Goal: Task Accomplishment & Management: Manage account settings

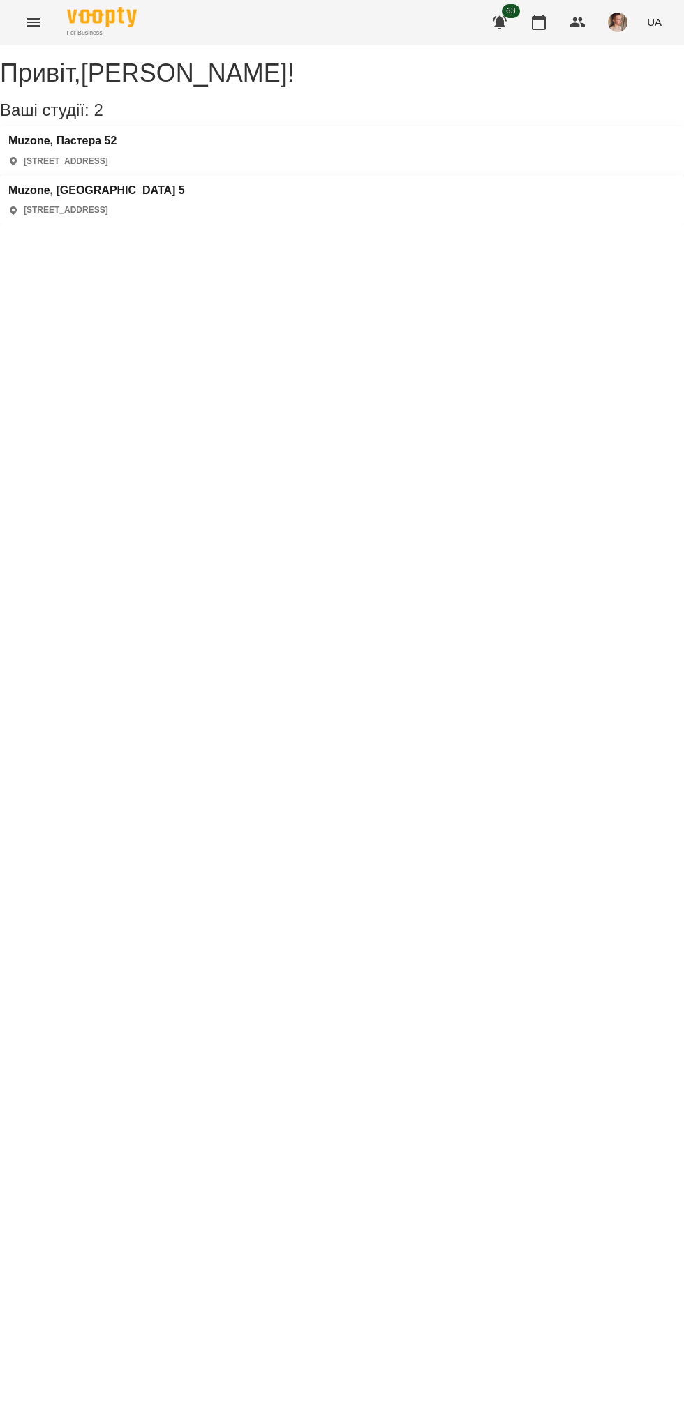
click at [108, 167] on p "[STREET_ADDRESS]" at bounding box center [66, 162] width 84 height 12
click at [117, 147] on h3 "Muzone, Пастера 52" at bounding box center [62, 141] width 108 height 13
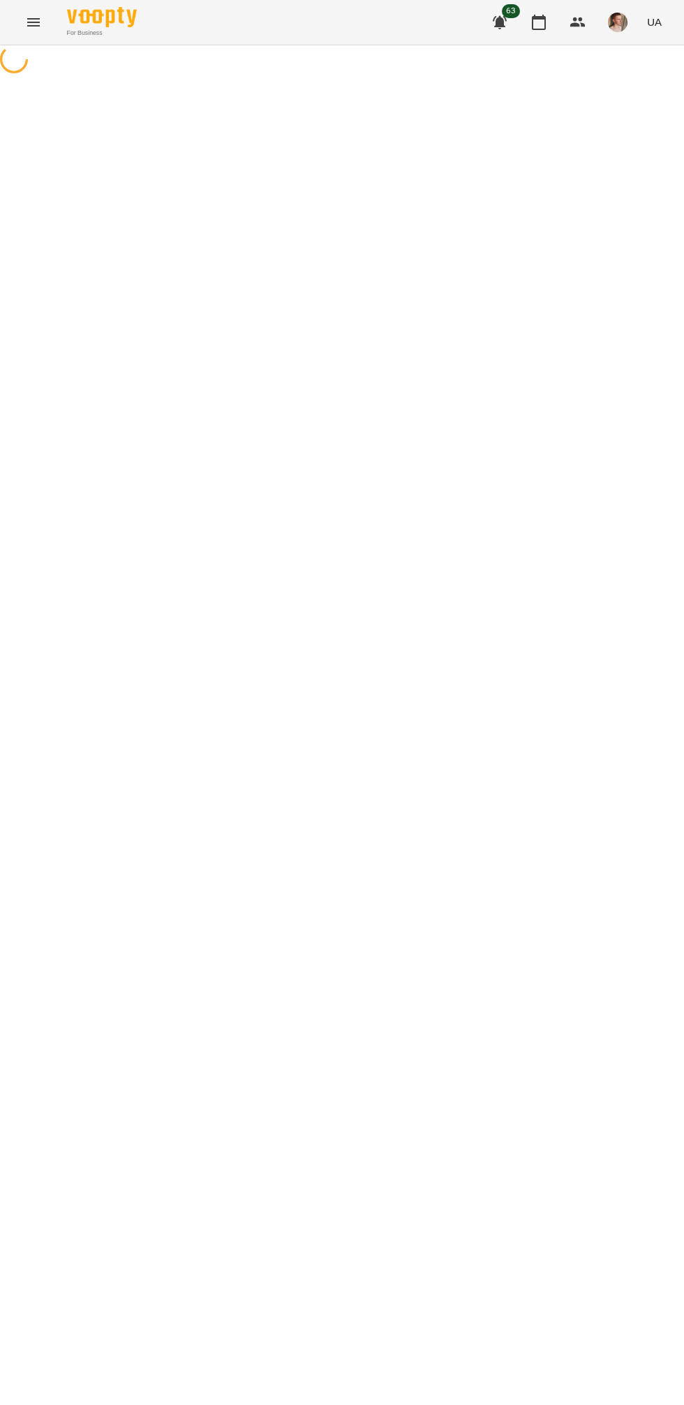
click at [145, 77] on div at bounding box center [342, 60] width 684 height 31
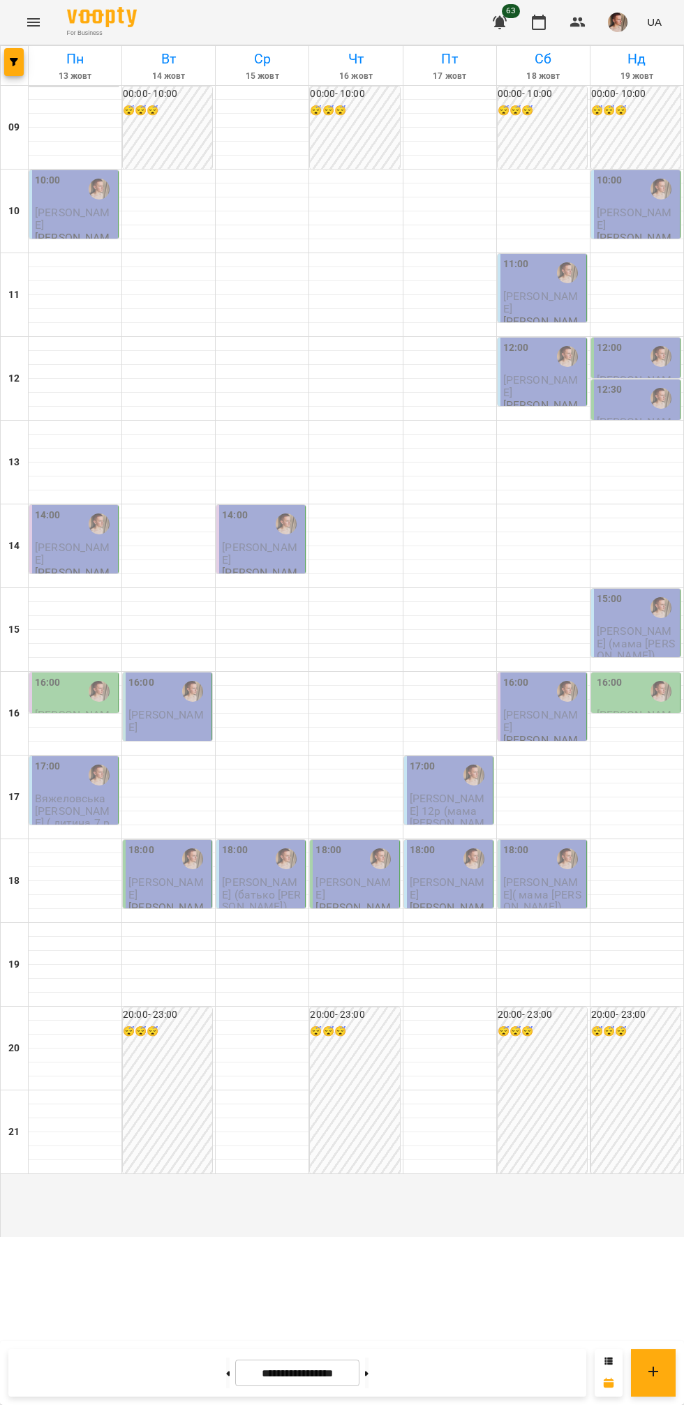
click at [64, 205] on div "10:00" at bounding box center [75, 189] width 80 height 32
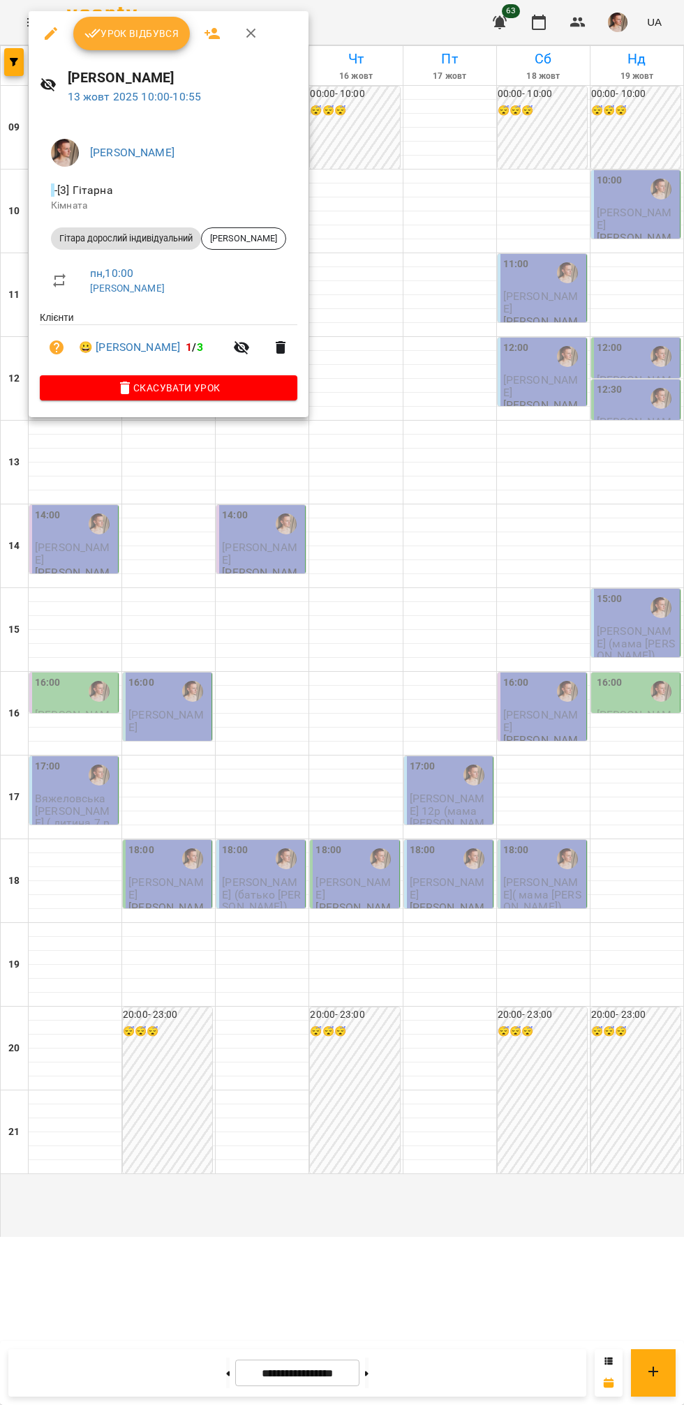
click at [154, 48] on button "Урок відбувся" at bounding box center [131, 33] width 117 height 33
